Goal: Transaction & Acquisition: Download file/media

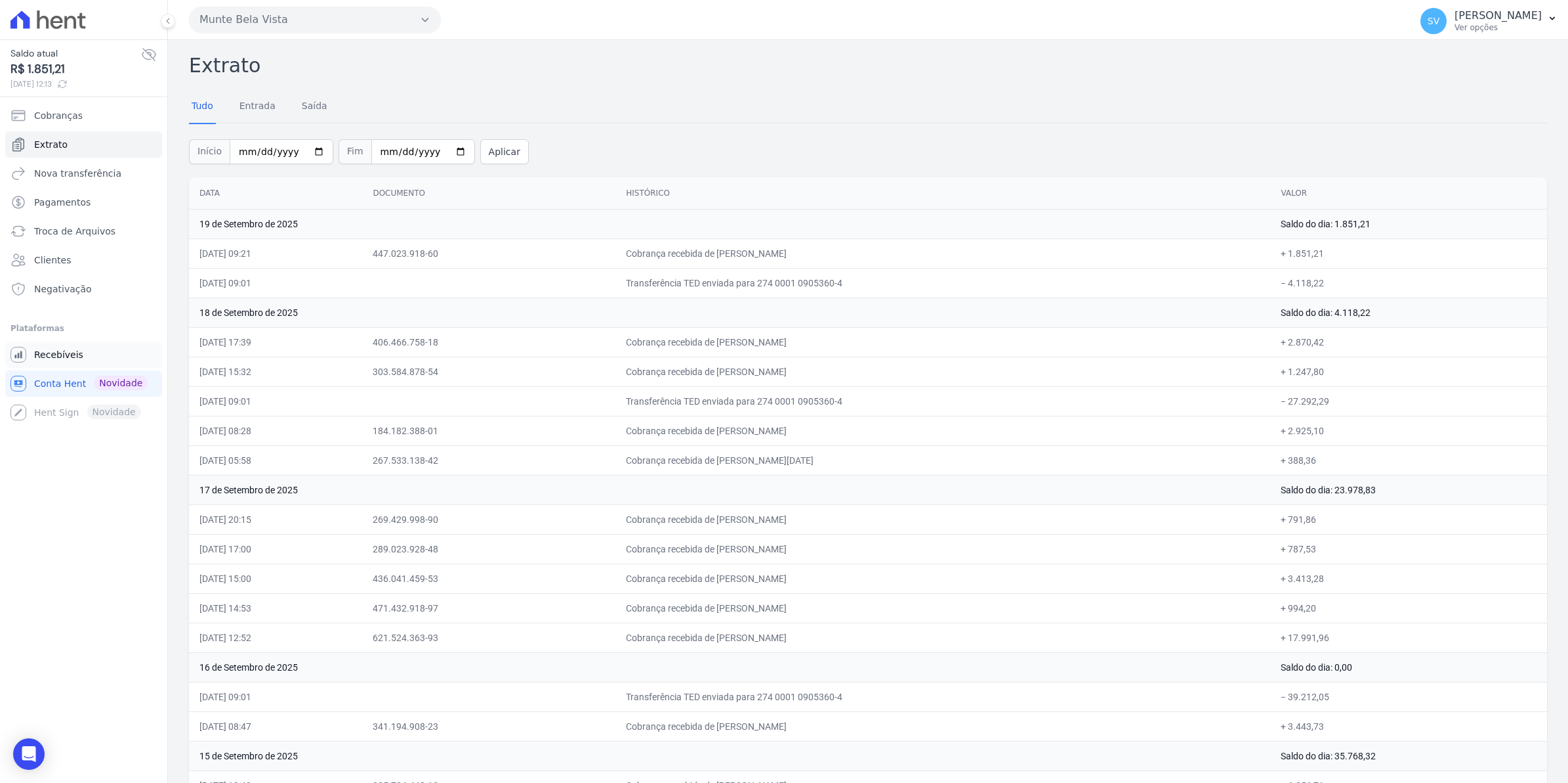
click at [45, 350] on span "Recebíveis" at bounding box center [58, 354] width 49 height 13
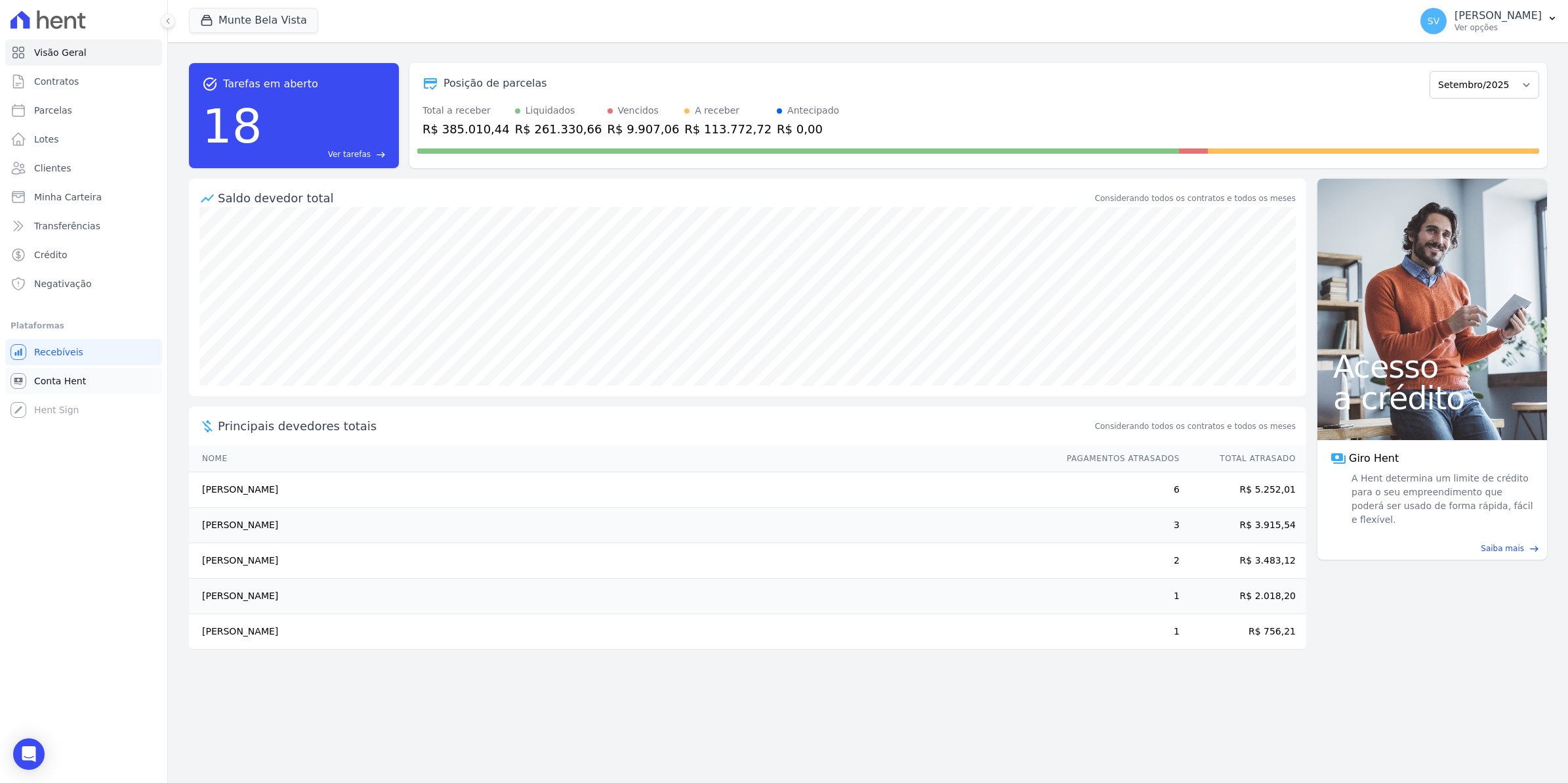
click at [61, 375] on span "Conta Hent" at bounding box center [60, 381] width 52 height 13
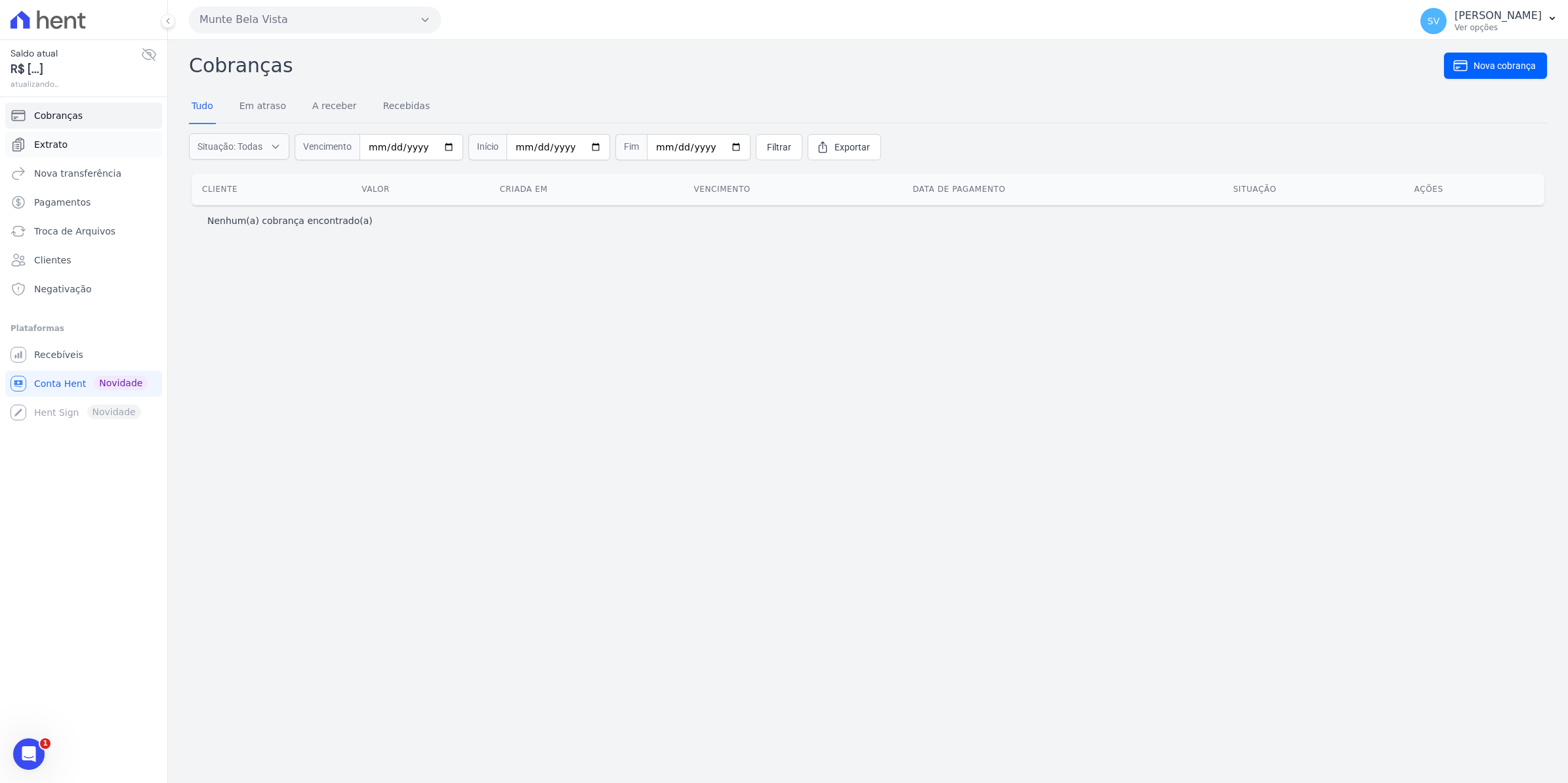
click at [56, 133] on link "Extrato" at bounding box center [84, 144] width 157 height 26
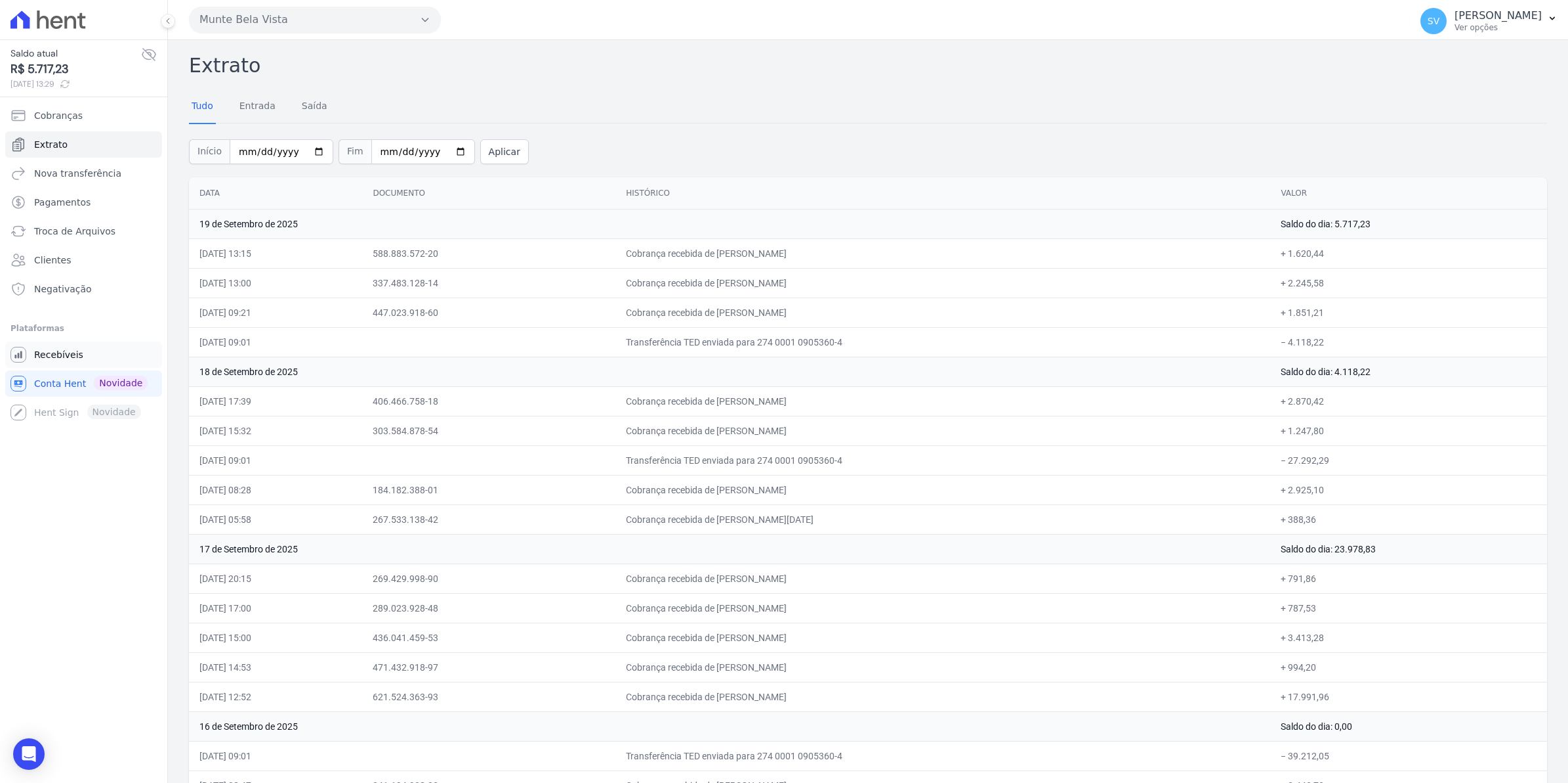
click at [56, 352] on span "Recebíveis" at bounding box center [58, 354] width 49 height 13
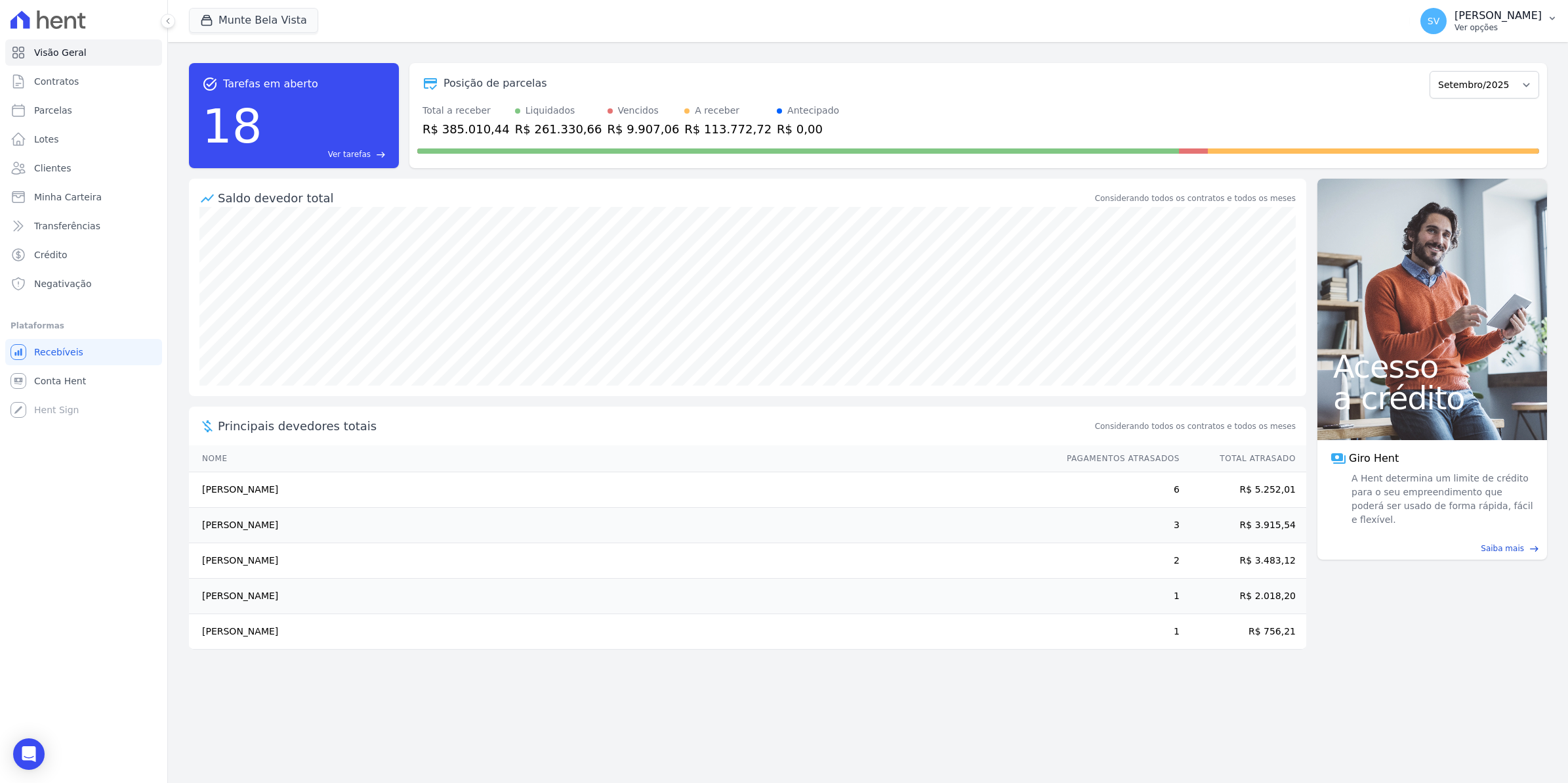
click at [1440, 24] on span "SV" at bounding box center [1433, 21] width 12 height 9
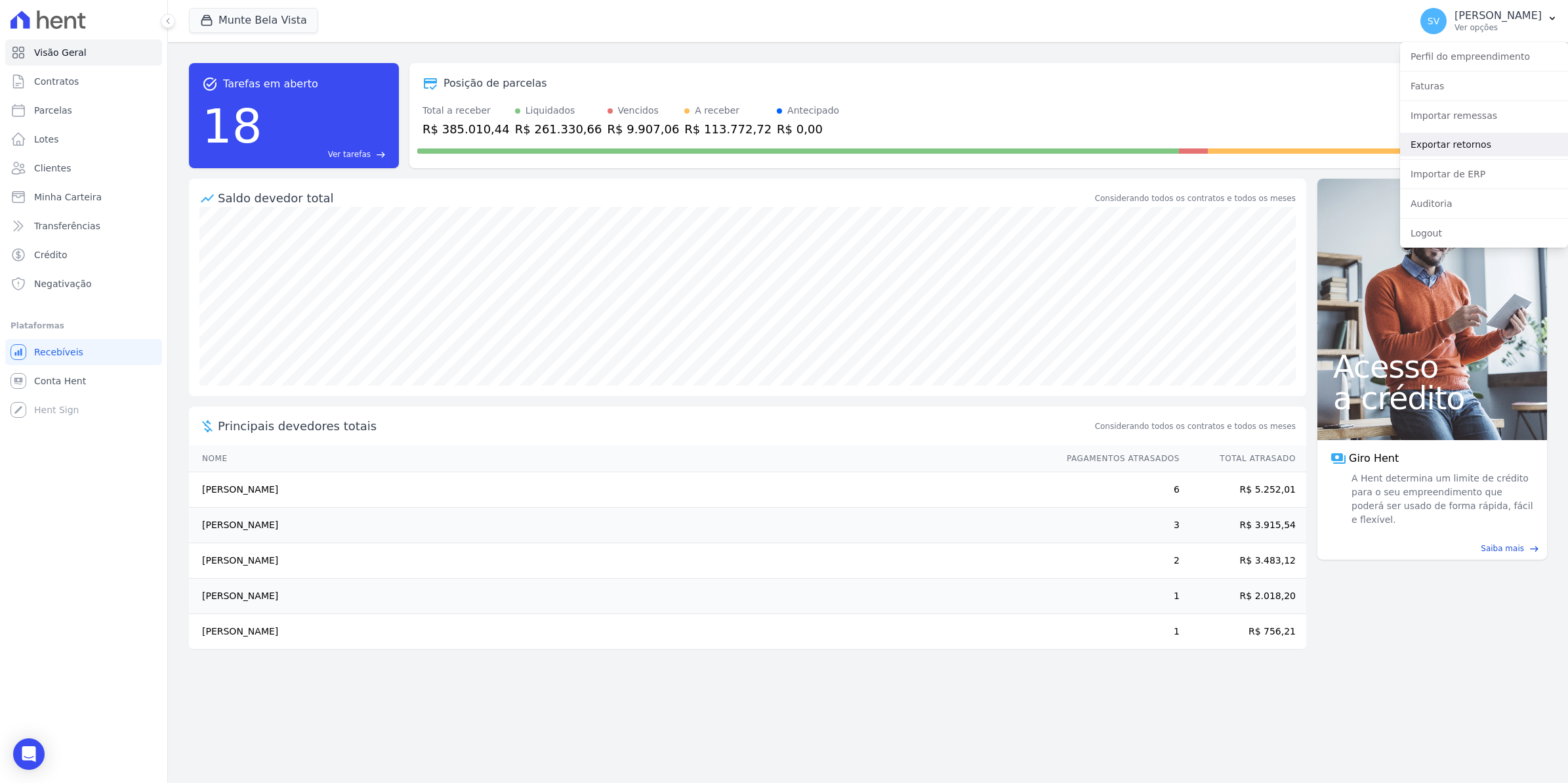
click at [1442, 145] on link "Exportar retornos" at bounding box center [1484, 144] width 168 height 24
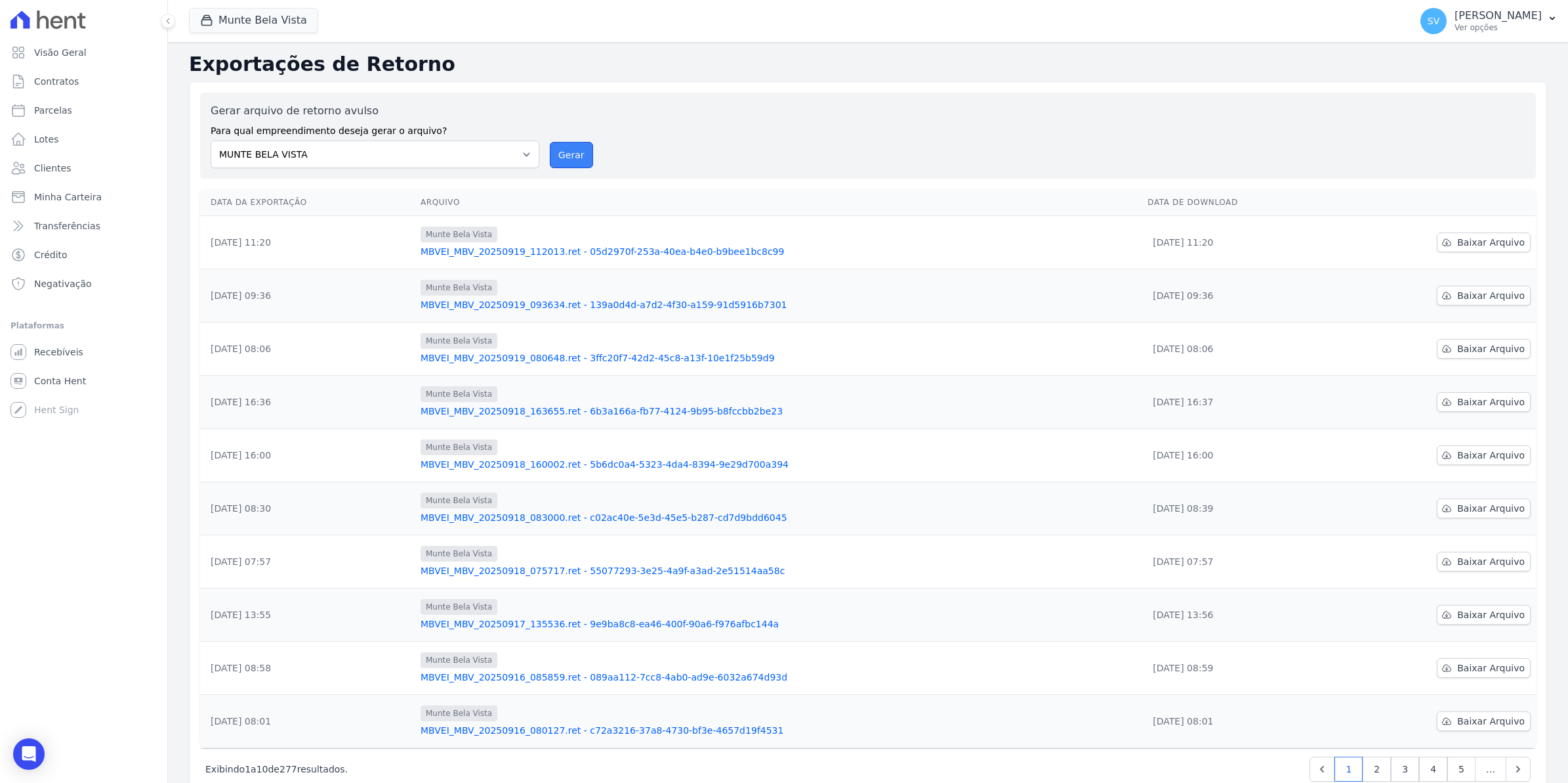
click at [562, 163] on button "Gerar" at bounding box center [571, 154] width 44 height 26
click at [1472, 243] on span "Baixar Arquivo" at bounding box center [1491, 242] width 68 height 13
click at [62, 385] on span "Conta Hent" at bounding box center [60, 381] width 52 height 13
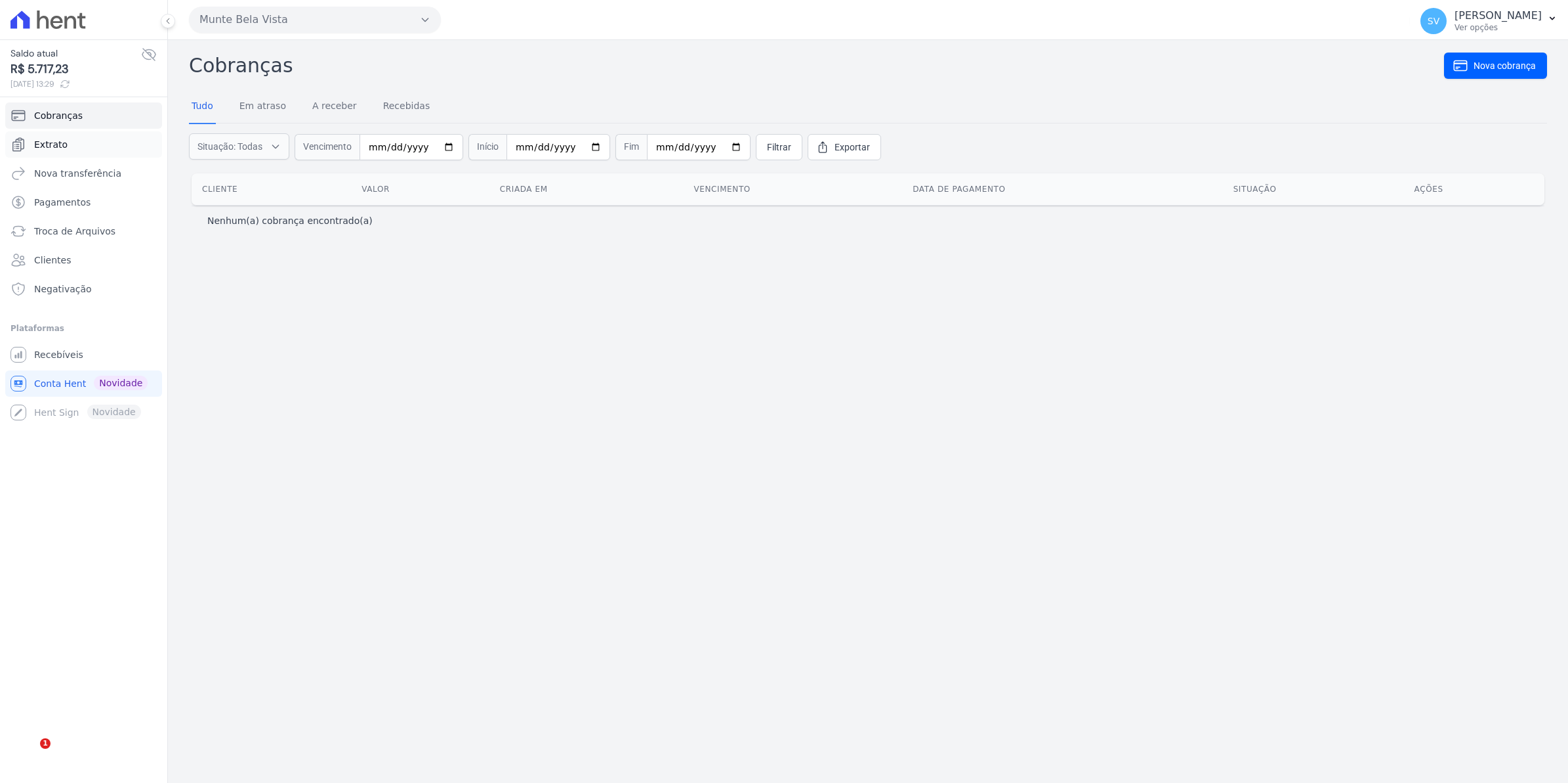
click at [50, 143] on span "Extrato" at bounding box center [51, 144] width 34 height 13
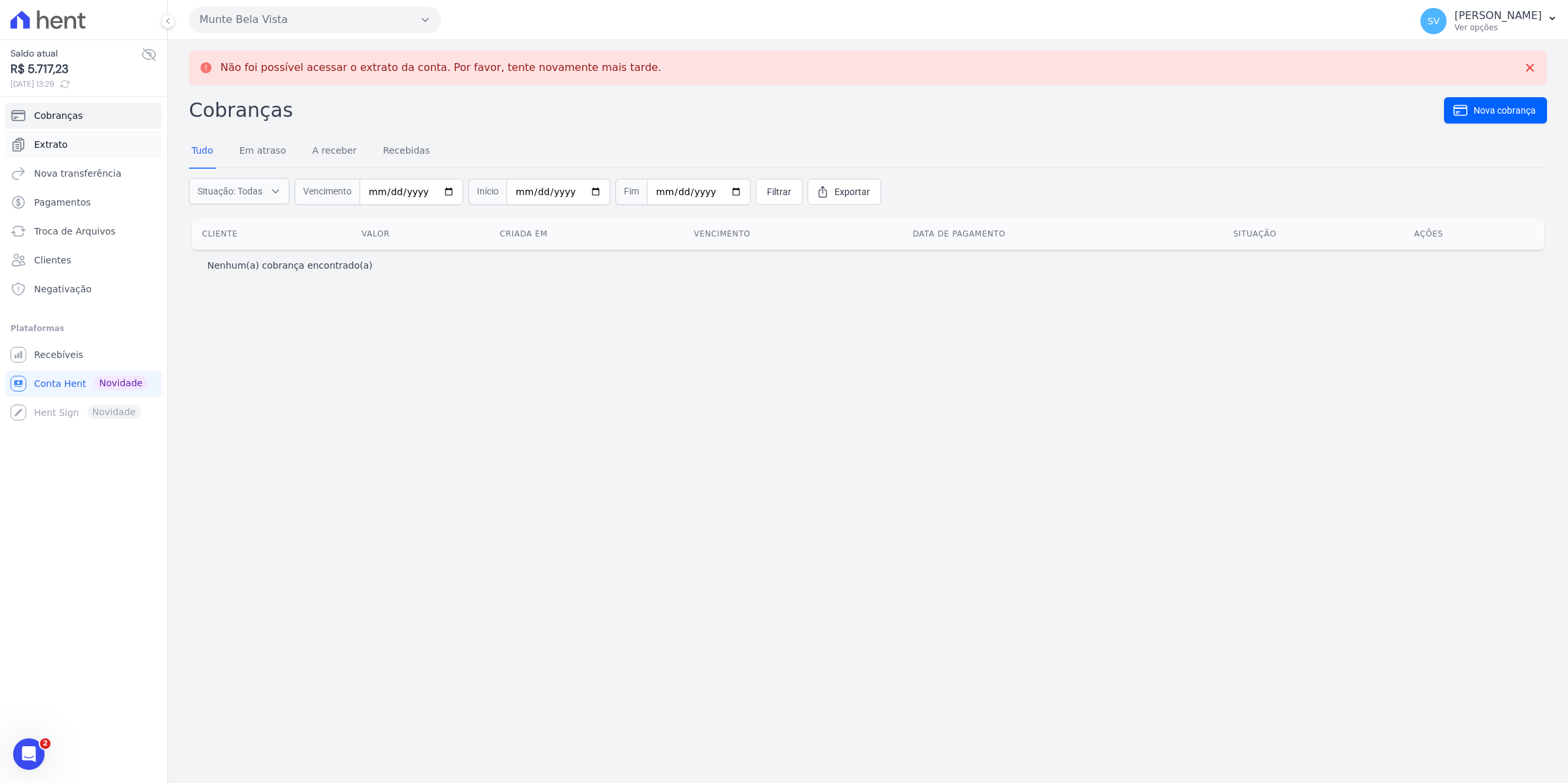
click at [31, 150] on link "Extrato" at bounding box center [84, 144] width 157 height 26
click at [54, 143] on span "Extrato" at bounding box center [51, 144] width 34 height 13
click at [40, 358] on span "Recebíveis" at bounding box center [58, 354] width 49 height 13
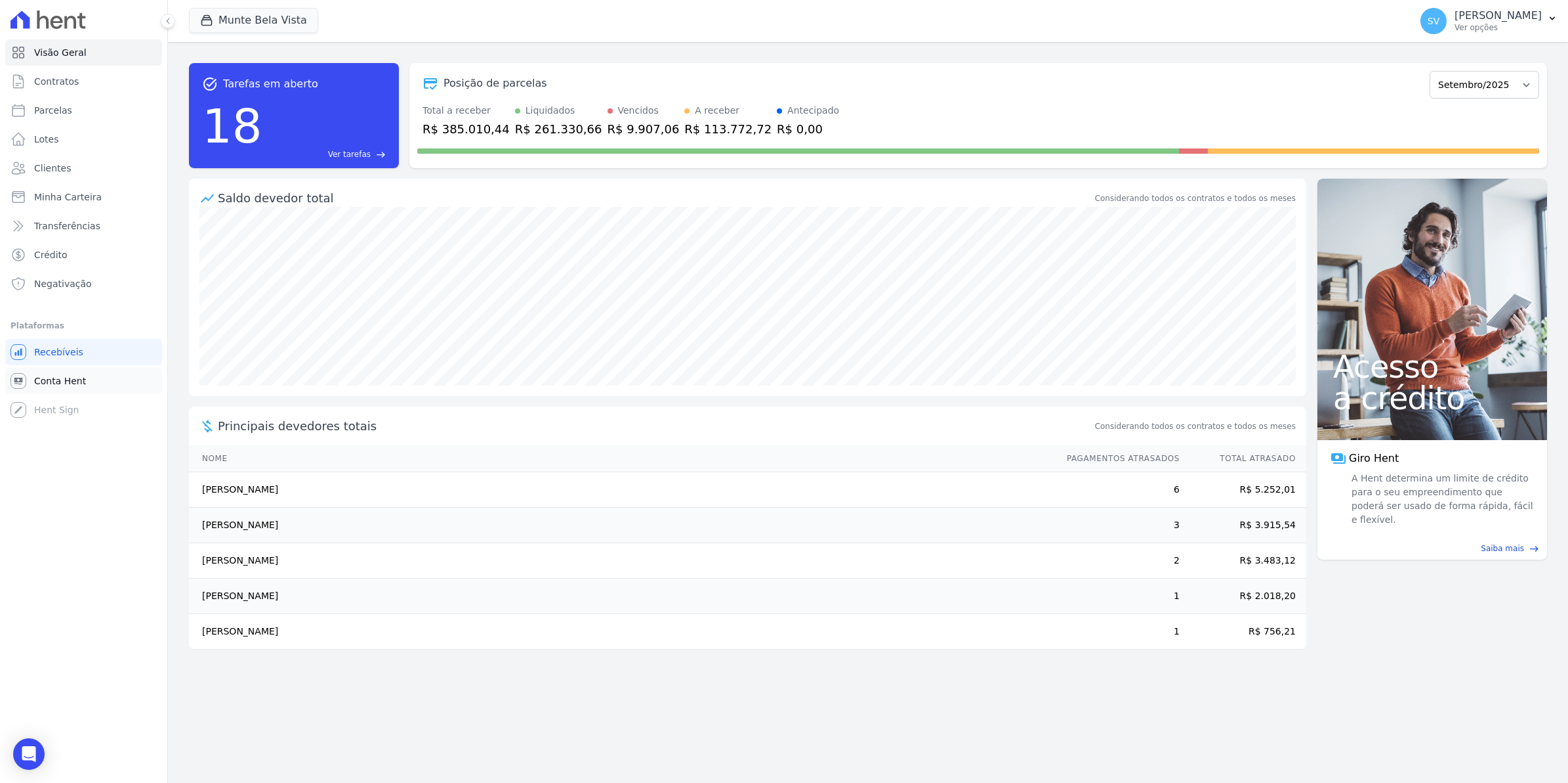
click at [53, 382] on span "Conta Hent" at bounding box center [60, 381] width 52 height 13
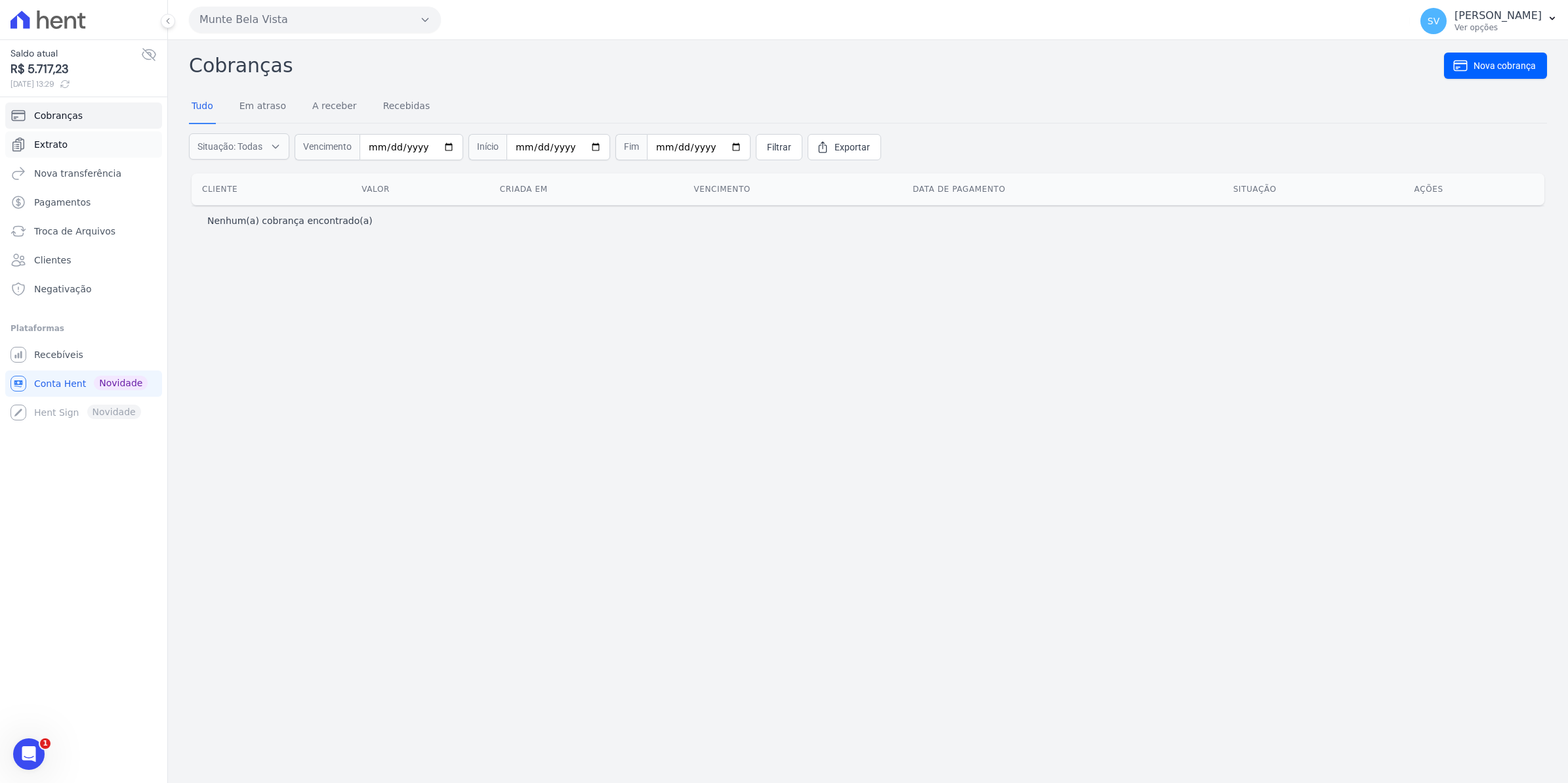
click at [61, 144] on span "Extrato" at bounding box center [51, 144] width 34 height 13
click at [37, 144] on span "Extrato" at bounding box center [51, 144] width 34 height 13
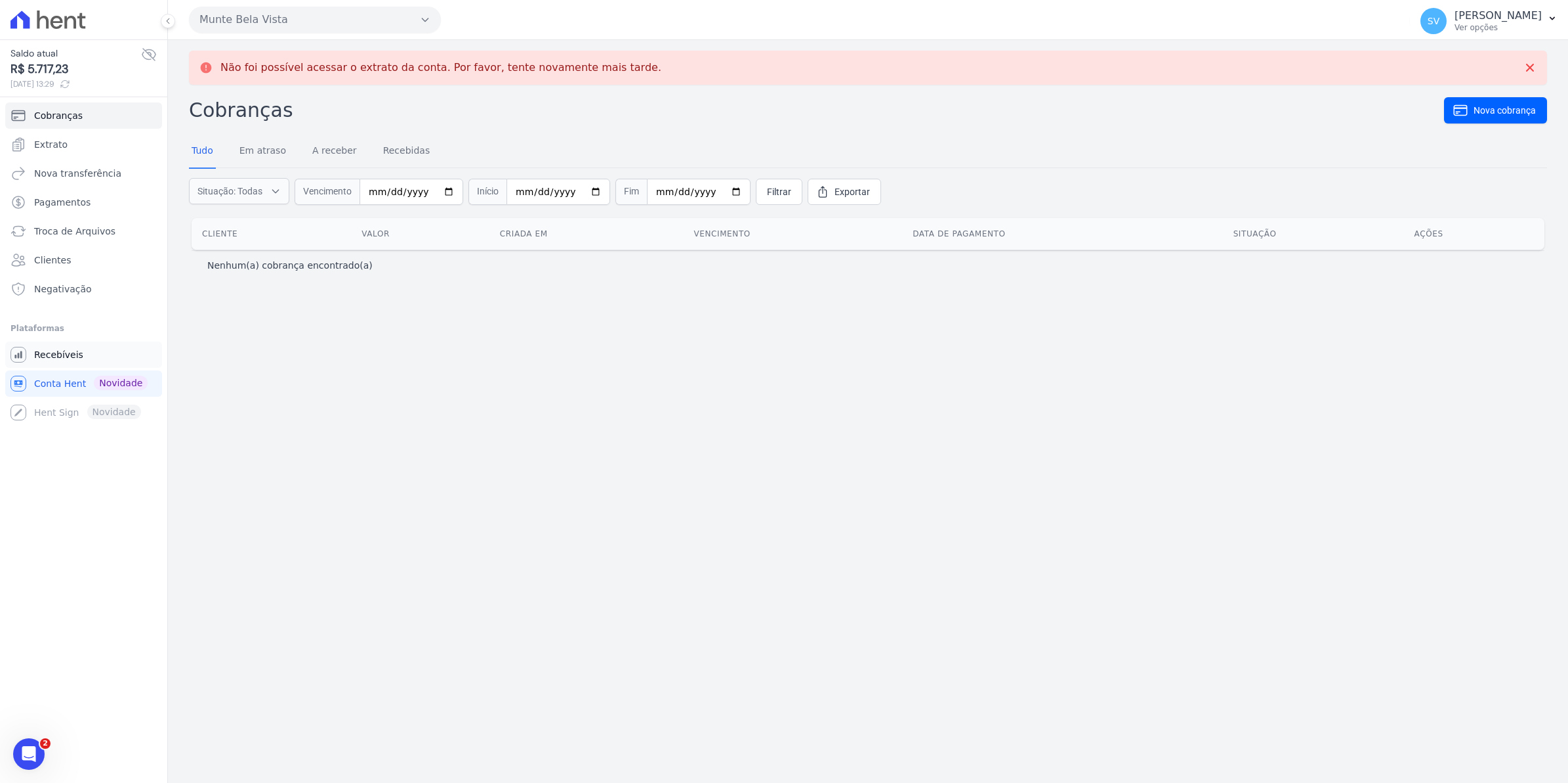
click at [68, 359] on span "Recebíveis" at bounding box center [58, 354] width 49 height 13
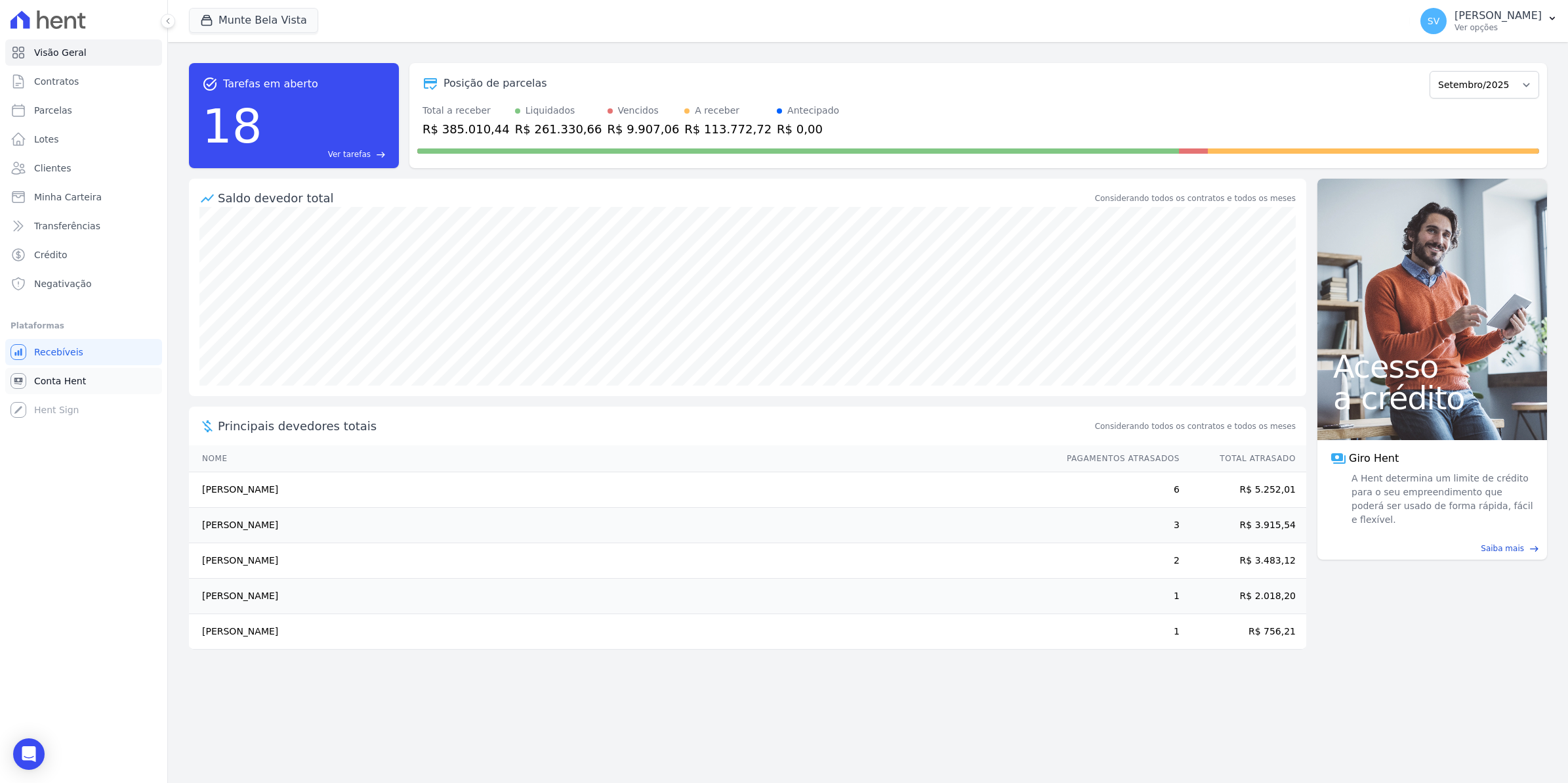
click at [53, 391] on link "Conta Hent" at bounding box center [84, 380] width 157 height 26
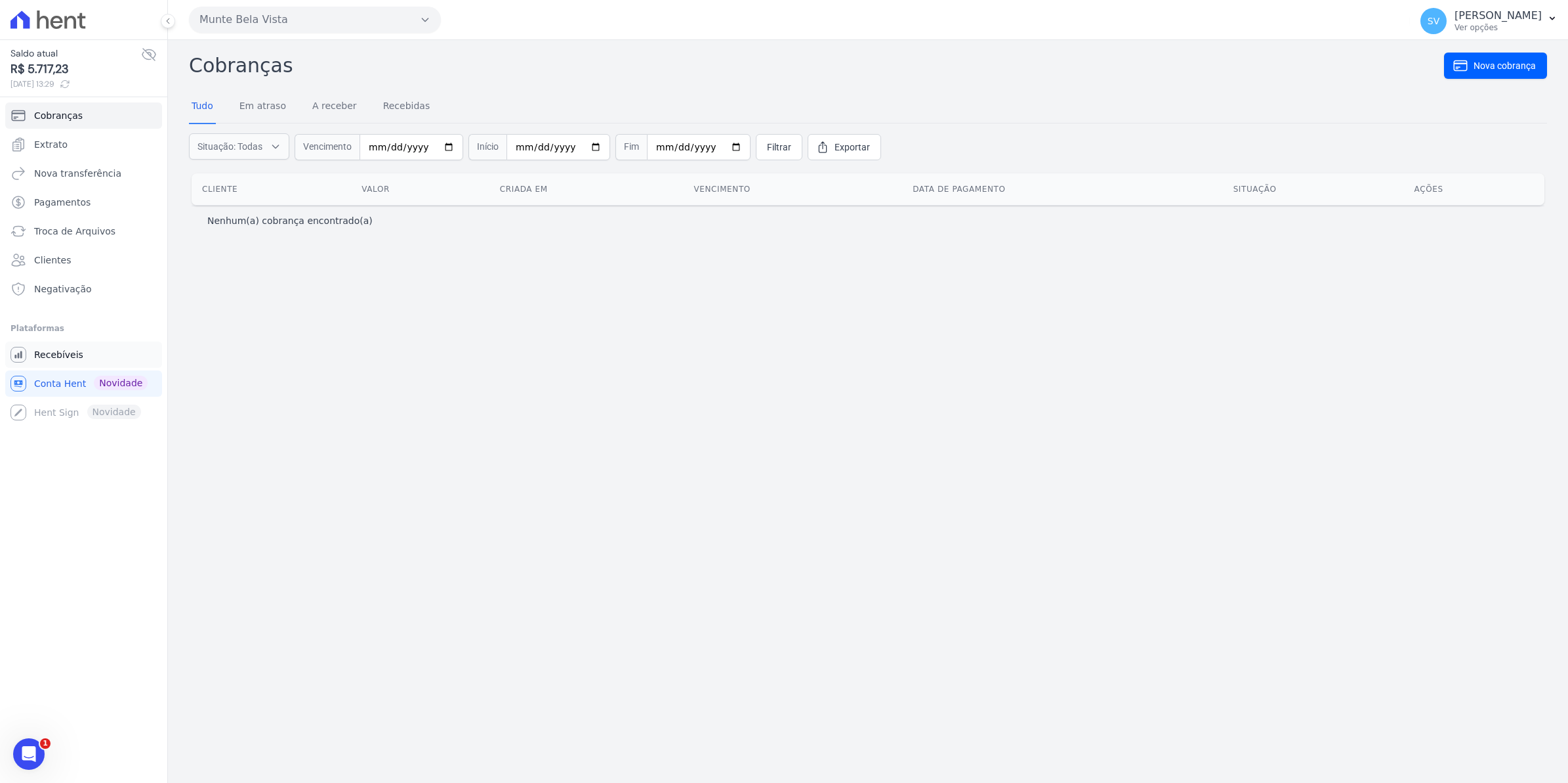
click at [51, 348] on span "Recebíveis" at bounding box center [58, 354] width 49 height 13
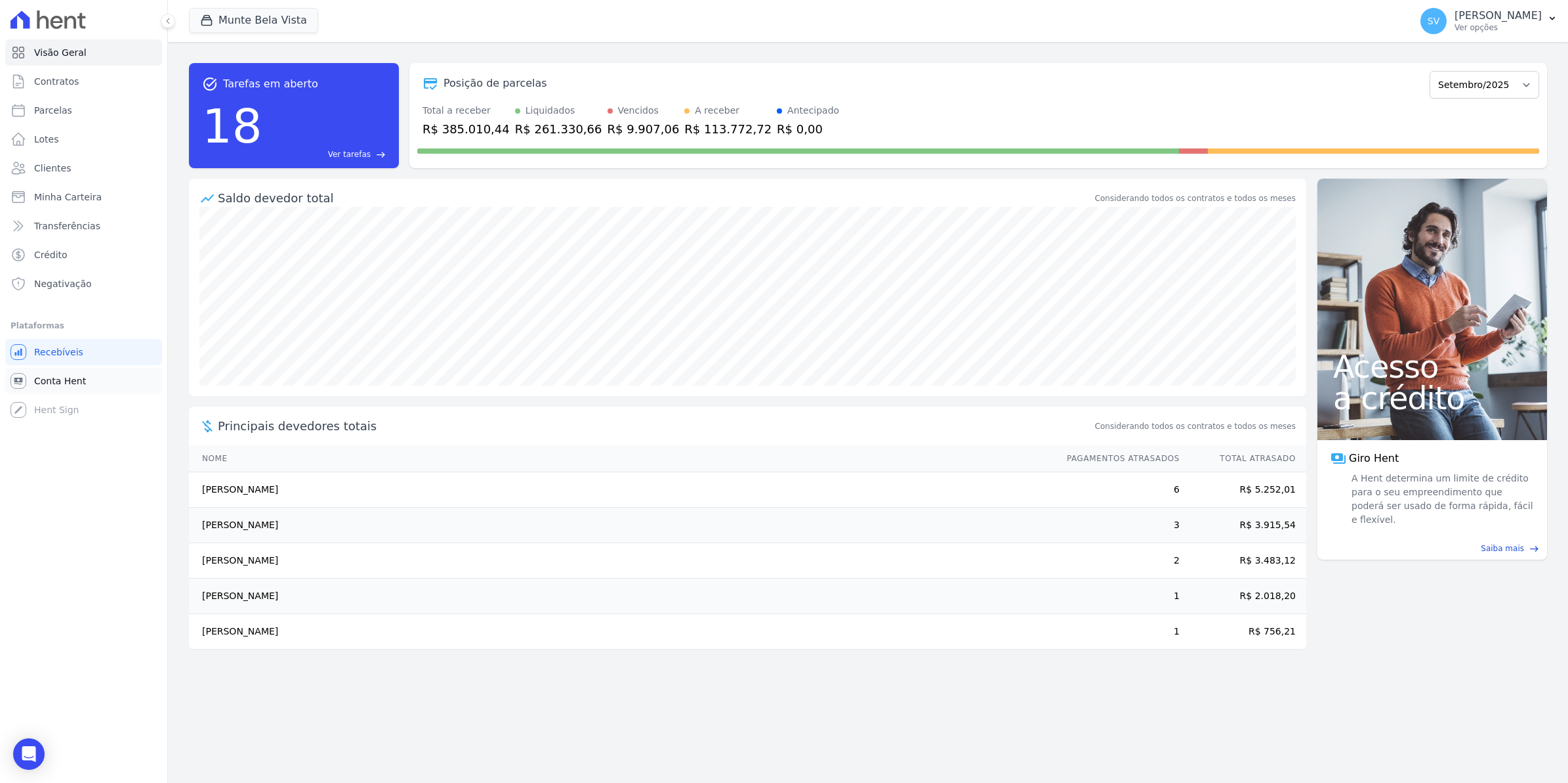
click at [54, 387] on link "Conta Hent" at bounding box center [84, 380] width 157 height 26
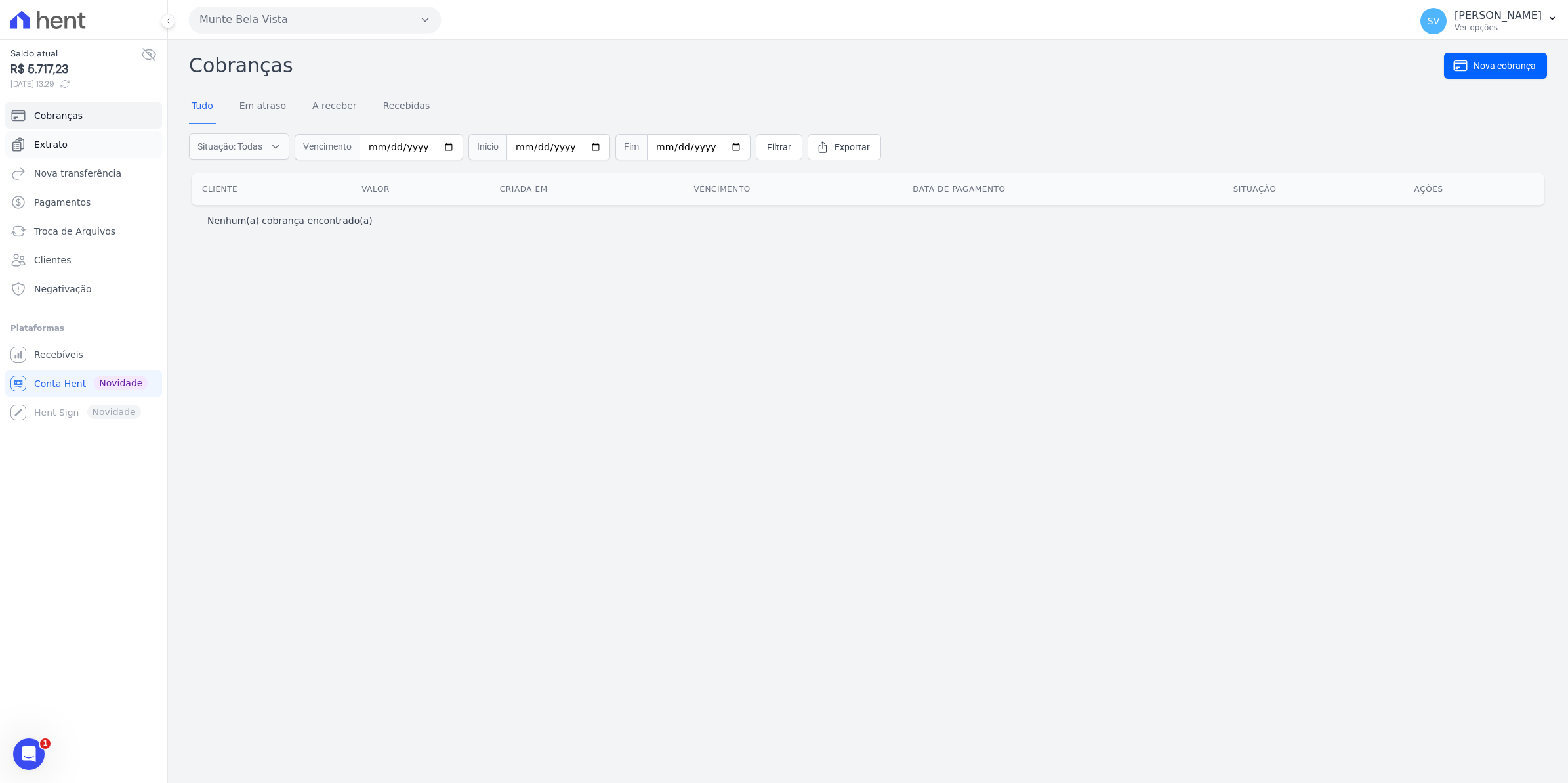
click at [62, 152] on link "Extrato" at bounding box center [84, 144] width 157 height 26
